Goal: Task Accomplishment & Management: Use online tool/utility

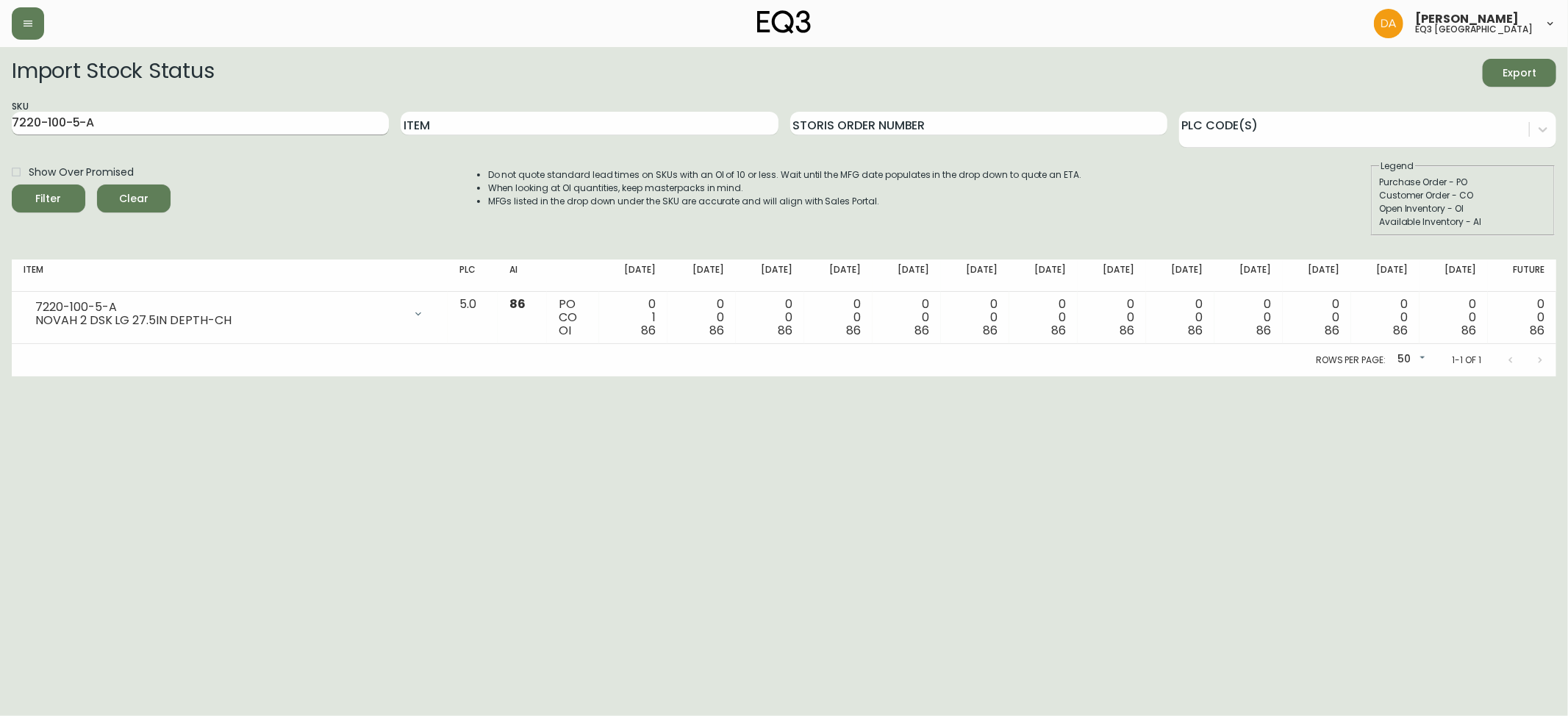
click at [153, 135] on div "SKU 7220-100-5-A" at bounding box center [200, 123] width 377 height 48
click at [162, 119] on input "7220-100-5-A" at bounding box center [200, 123] width 377 height 24
drag, startPoint x: 162, startPoint y: 121, endPoint x: 0, endPoint y: 132, distance: 162.4
click at [0, 132] on main "Import Stock Status Export SKU 7220-100-5-A Item Storis Order Number PLC Code(s…" at bounding box center [784, 212] width 1568 height 330
click at [549, 107] on div "Item" at bounding box center [589, 123] width 377 height 48
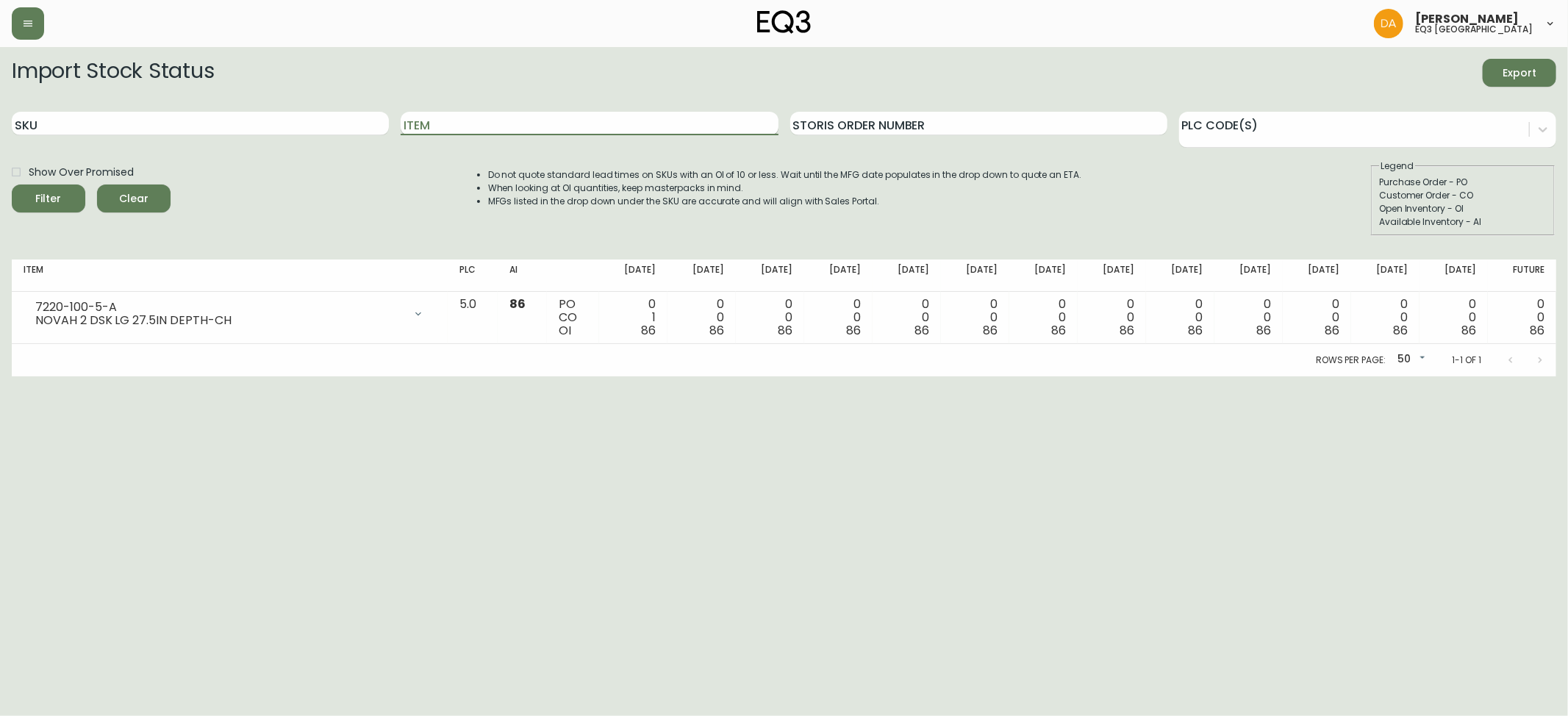
click at [567, 130] on input "Item" at bounding box center [589, 123] width 377 height 24
type input "CANTO"
click at [12, 185] on button "Filter" at bounding box center [49, 199] width 74 height 28
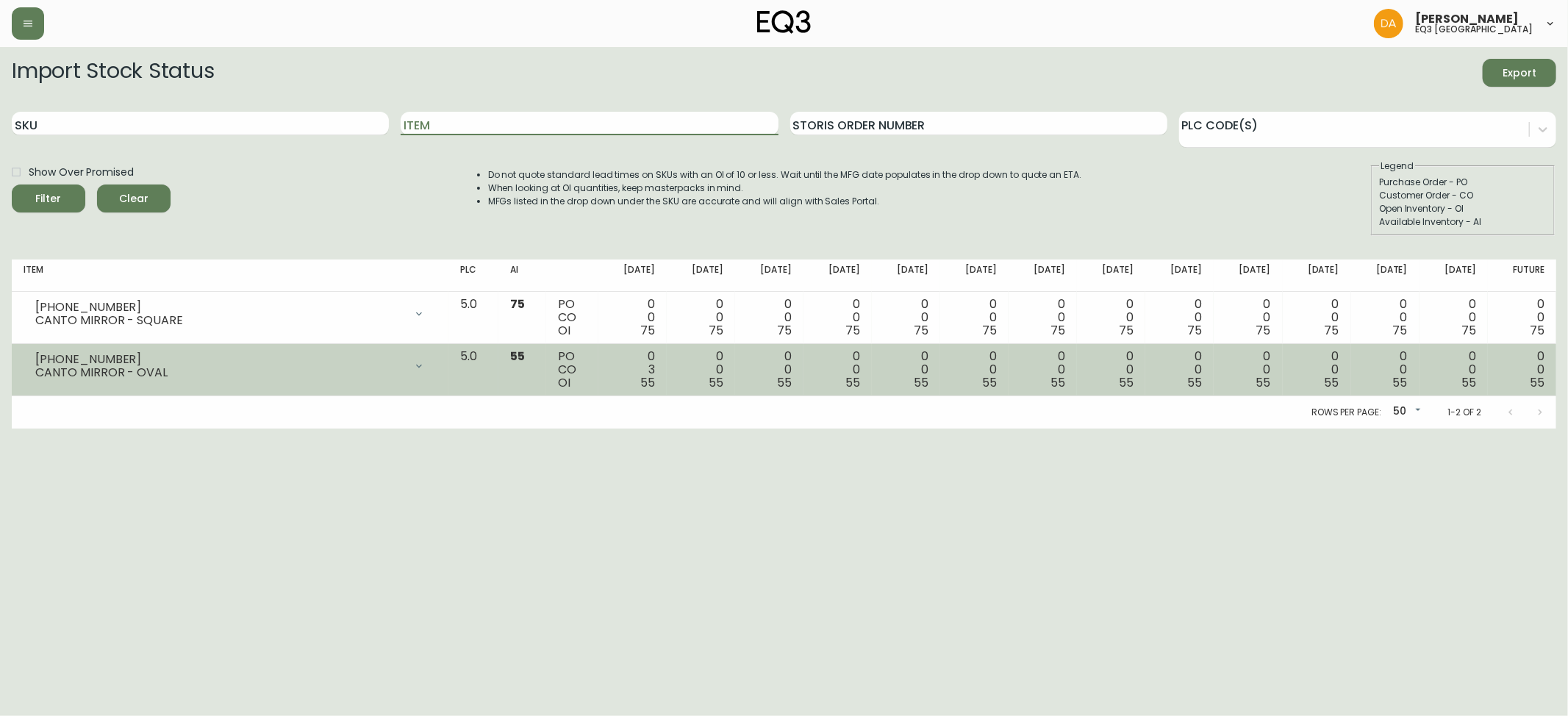
click at [434, 360] on div at bounding box center [419, 366] width 30 height 30
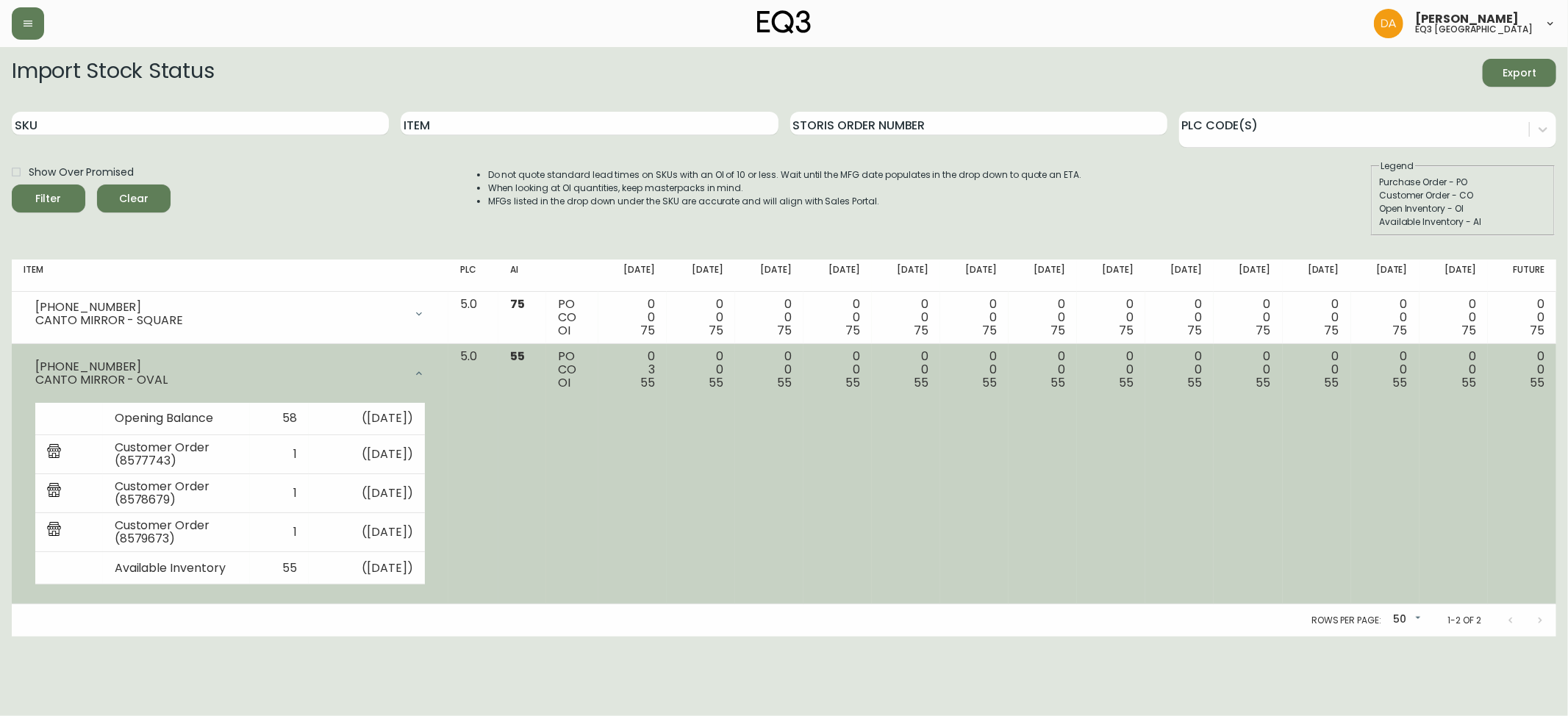
click at [436, 360] on div "[PHONE_NUMBER] CANTO MIRROR - OVAL" at bounding box center [230, 374] width 413 height 47
